Goal: Information Seeking & Learning: Learn about a topic

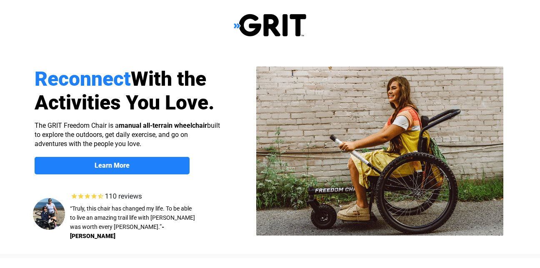
select select "US"
drag, startPoint x: 496, startPoint y: 215, endPoint x: 217, endPoint y: 199, distance: 279.8
click at [217, 199] on div at bounding box center [269, 152] width 529 height 203
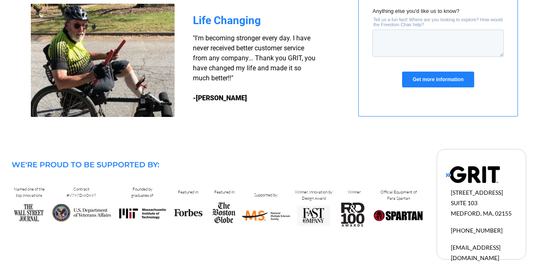
scroll to position [827, 0]
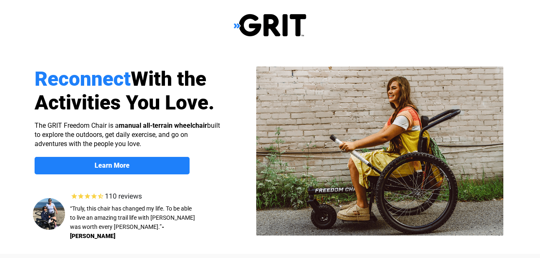
select select "US"
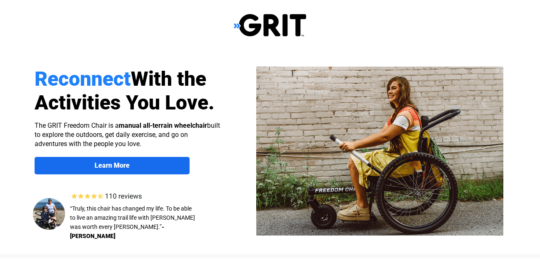
click at [123, 162] on strong "Learn More" at bounding box center [112, 166] width 35 height 8
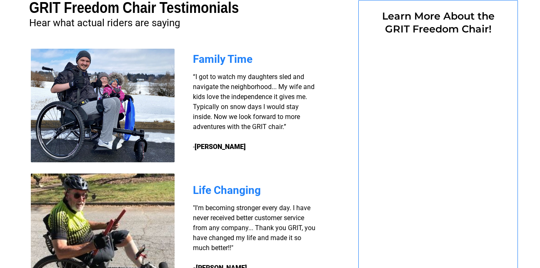
select select "US"
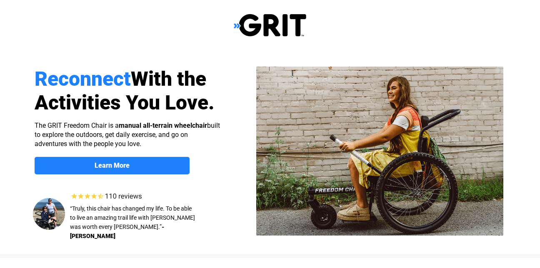
select select "US"
click at [540, 6] on div at bounding box center [270, 25] width 540 height 51
